Goal: Understand site structure: Understand site structure

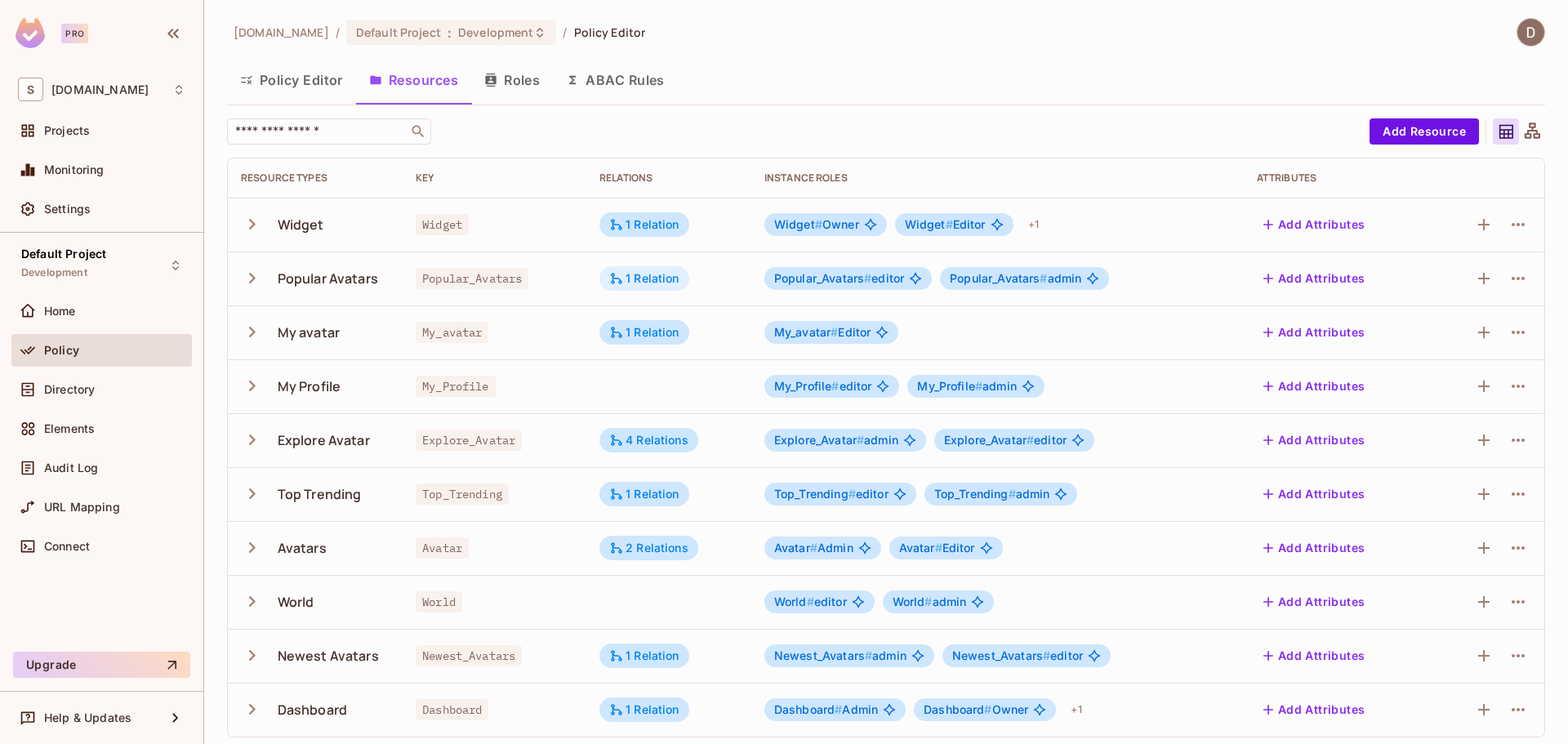
scroll to position [6, 0]
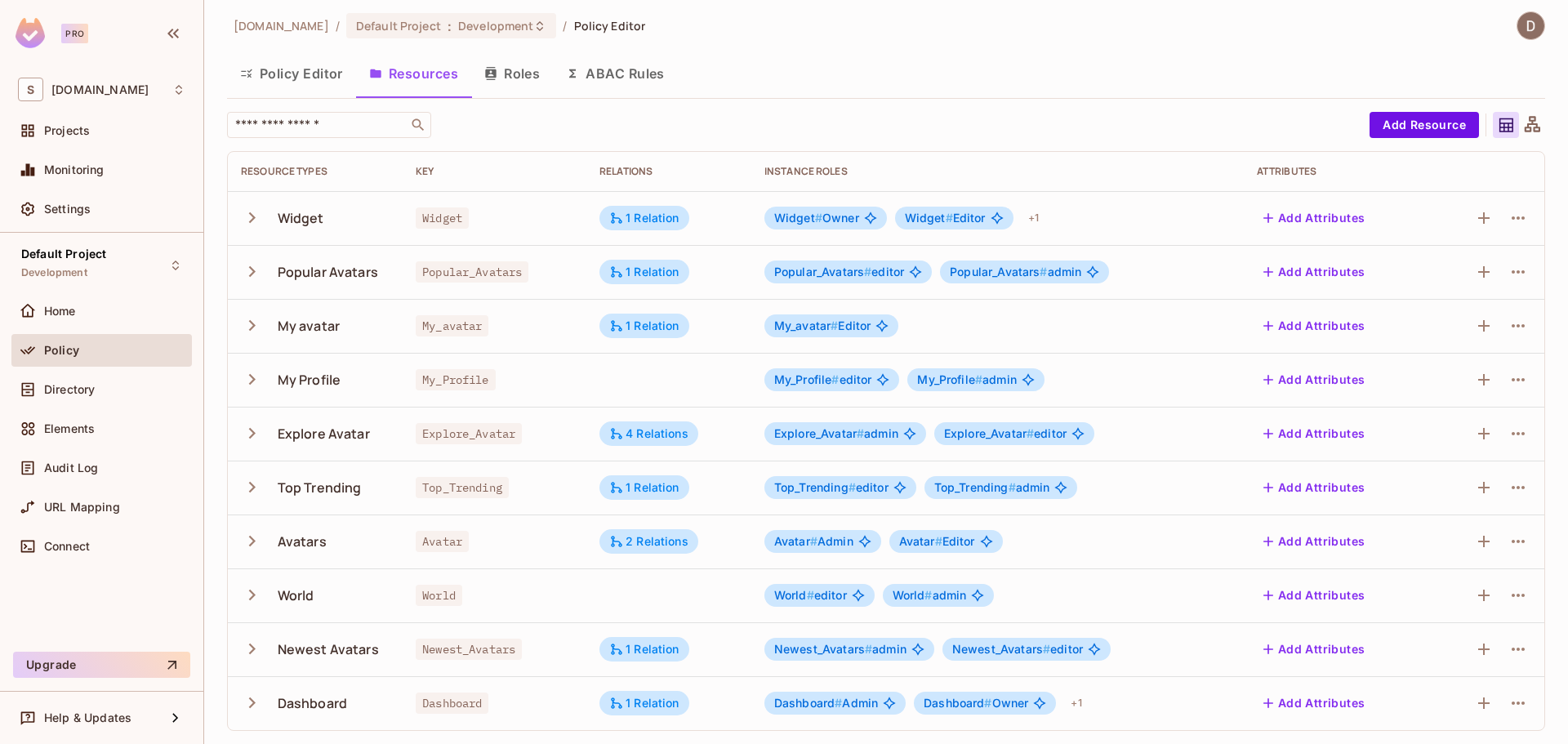
click at [326, 78] on button "Policy Editor" at bounding box center [291, 73] width 129 height 41
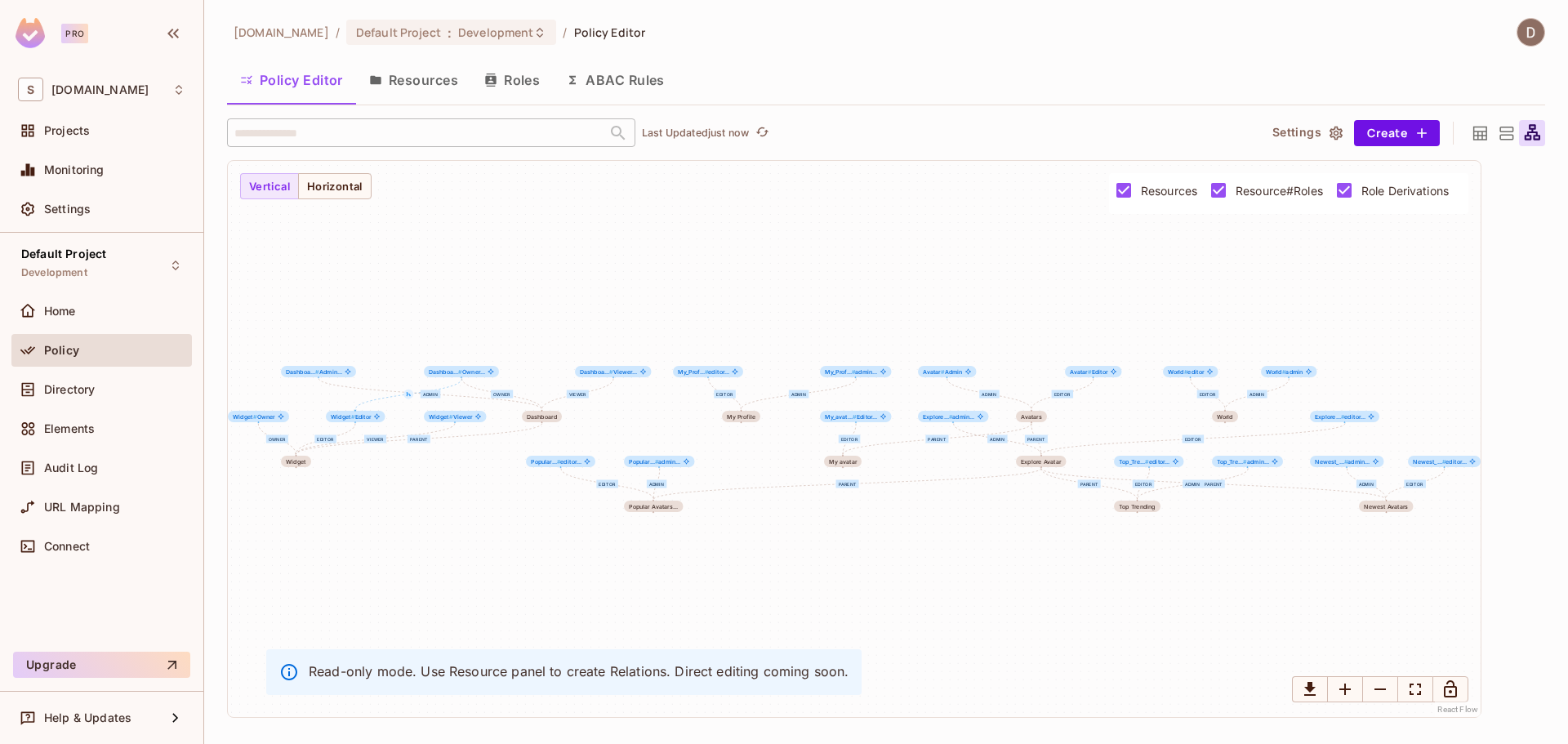
click at [412, 88] on button "Resources" at bounding box center [414, 79] width 115 height 41
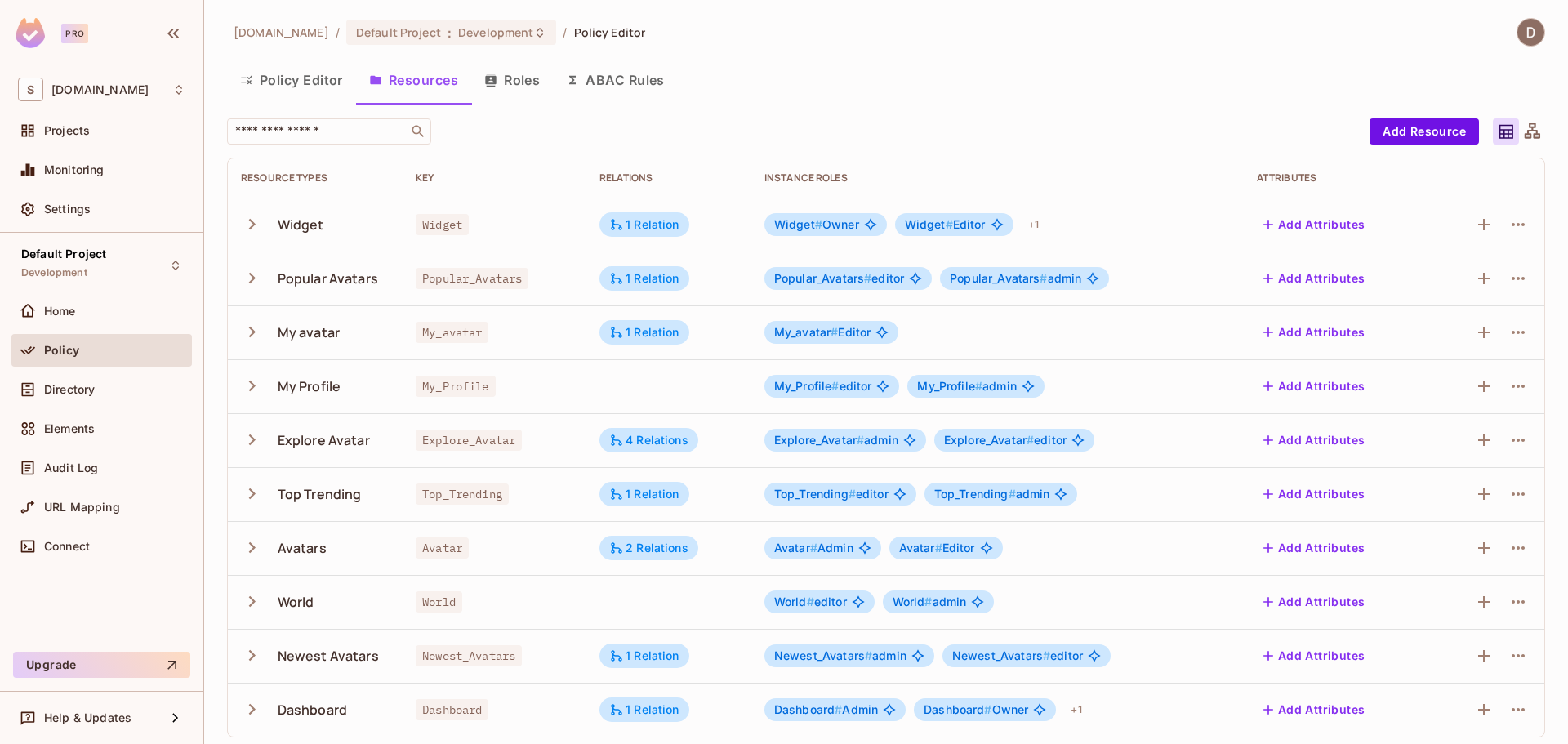
click at [501, 91] on button "Roles" at bounding box center [512, 79] width 82 height 41
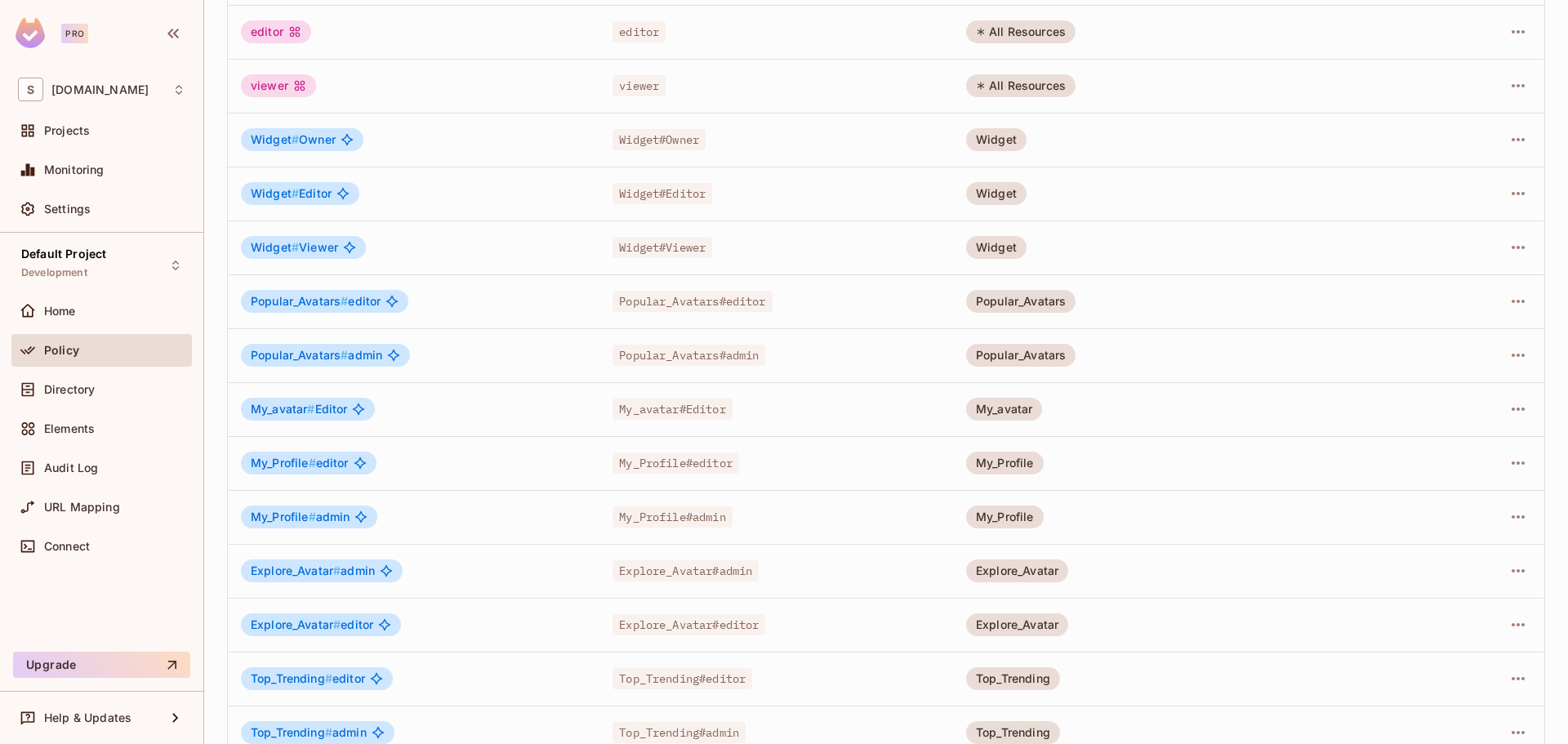
scroll to position [330, 0]
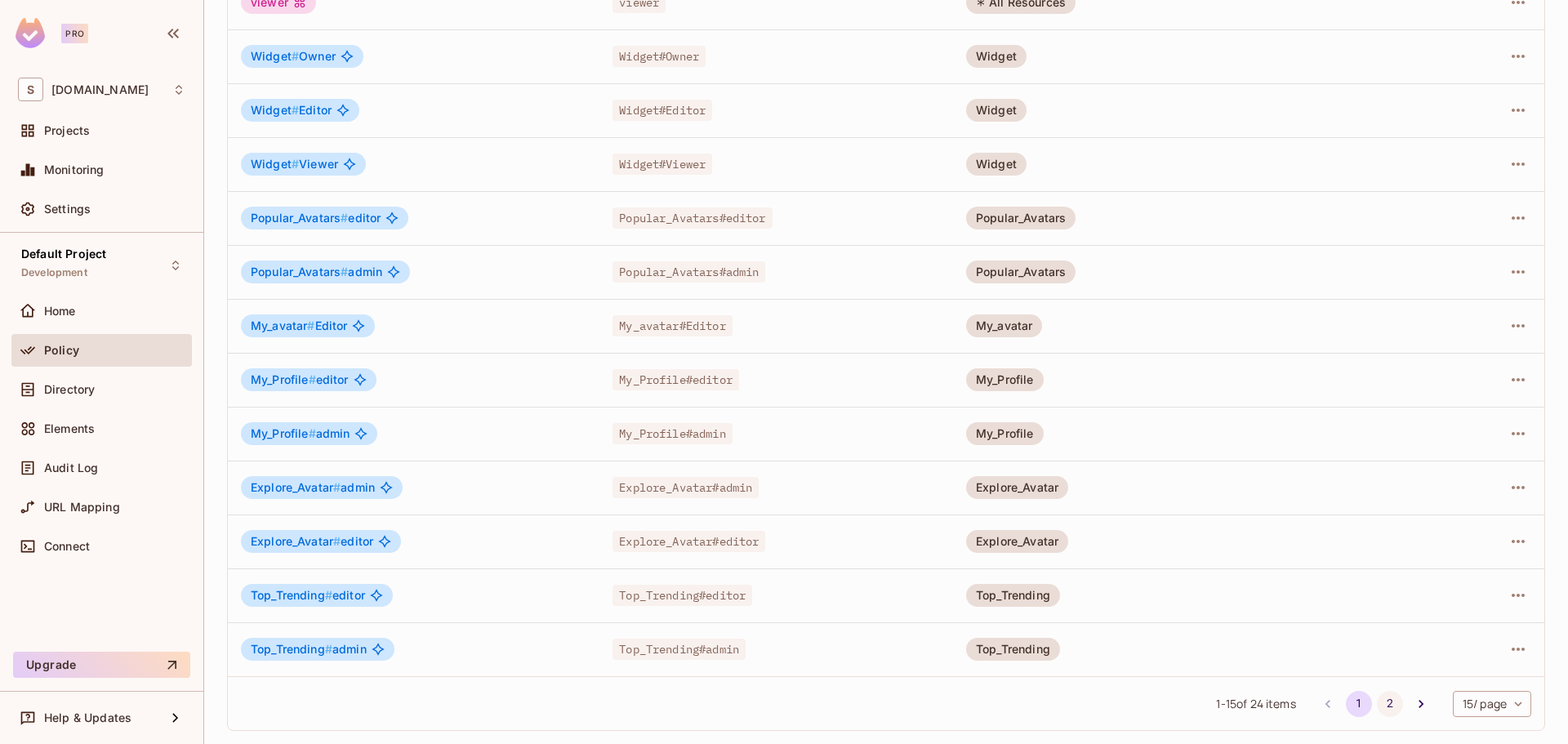
click at [1377, 703] on button "2" at bounding box center [1389, 703] width 26 height 26
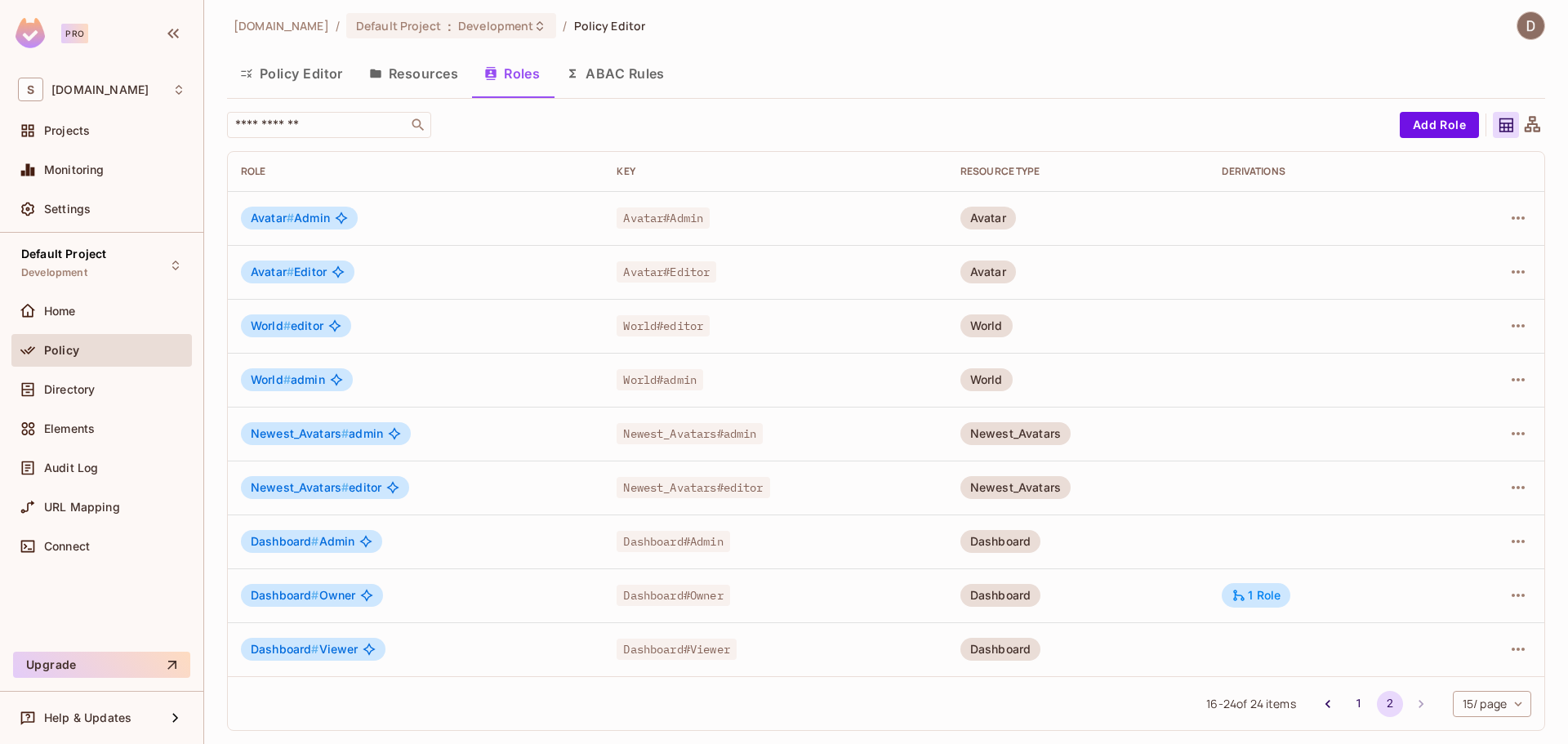
scroll to position [6, 0]
click at [1351, 702] on button "1" at bounding box center [1359, 703] width 26 height 26
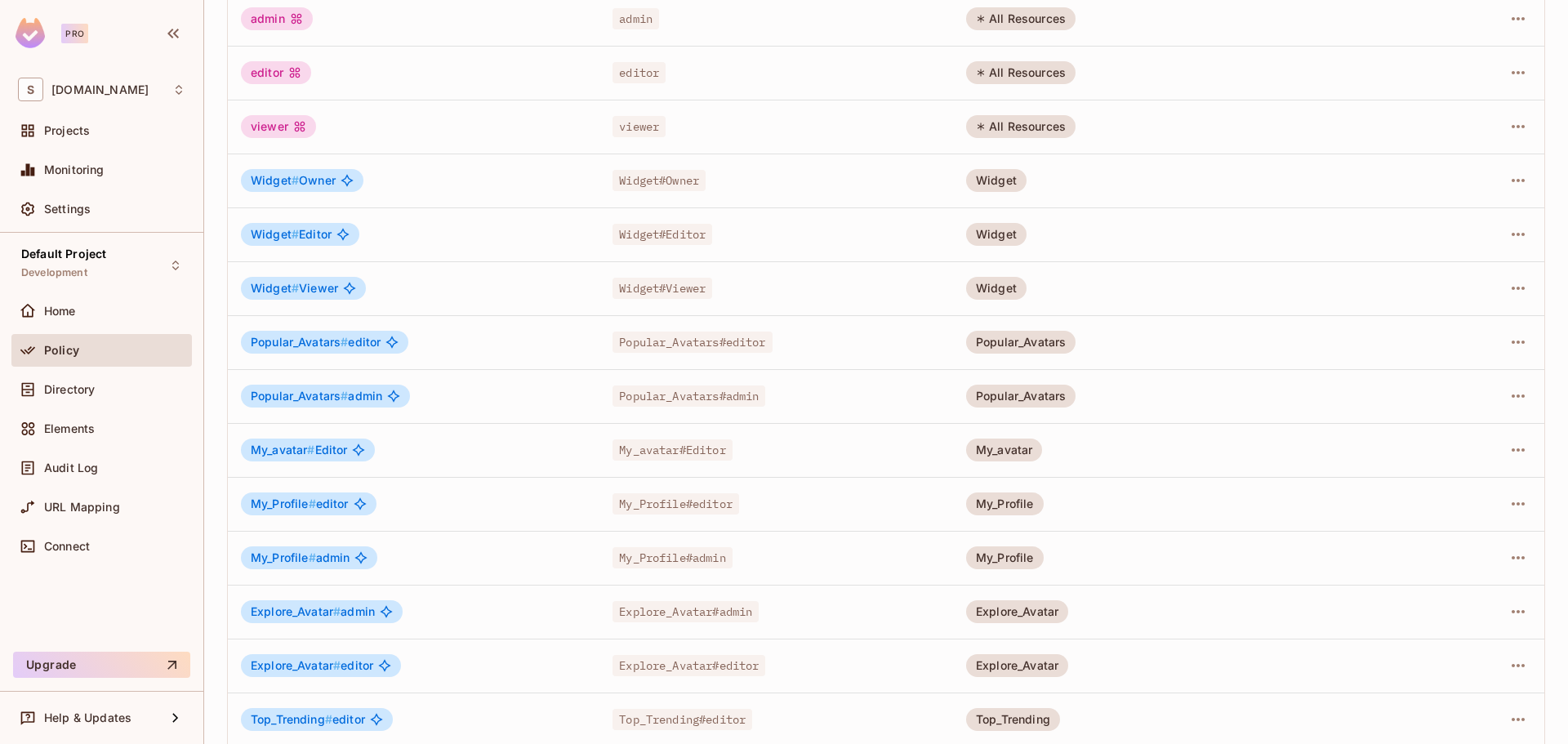
scroll to position [330, 0]
